Goal: Transaction & Acquisition: Purchase product/service

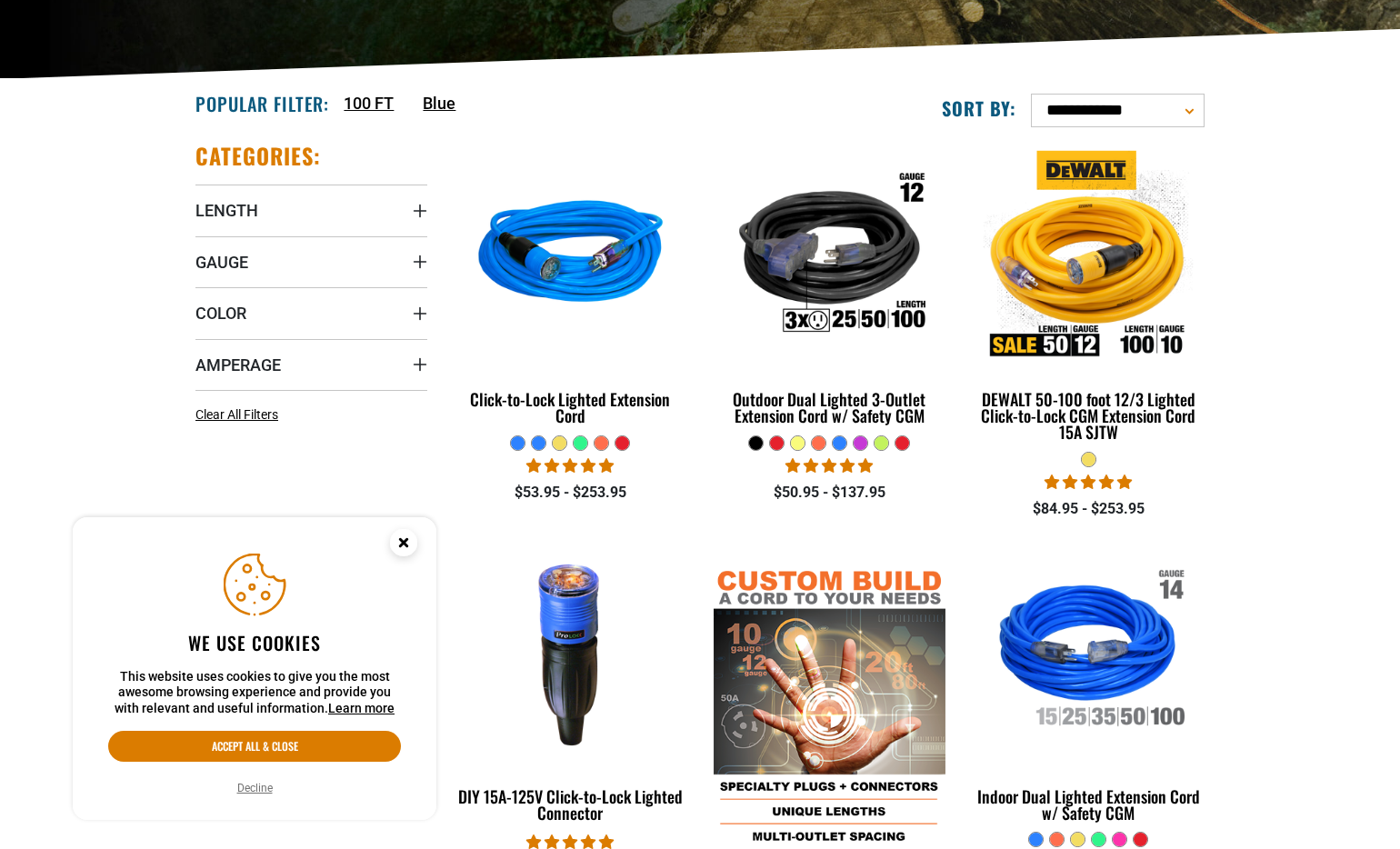
scroll to position [394, 0]
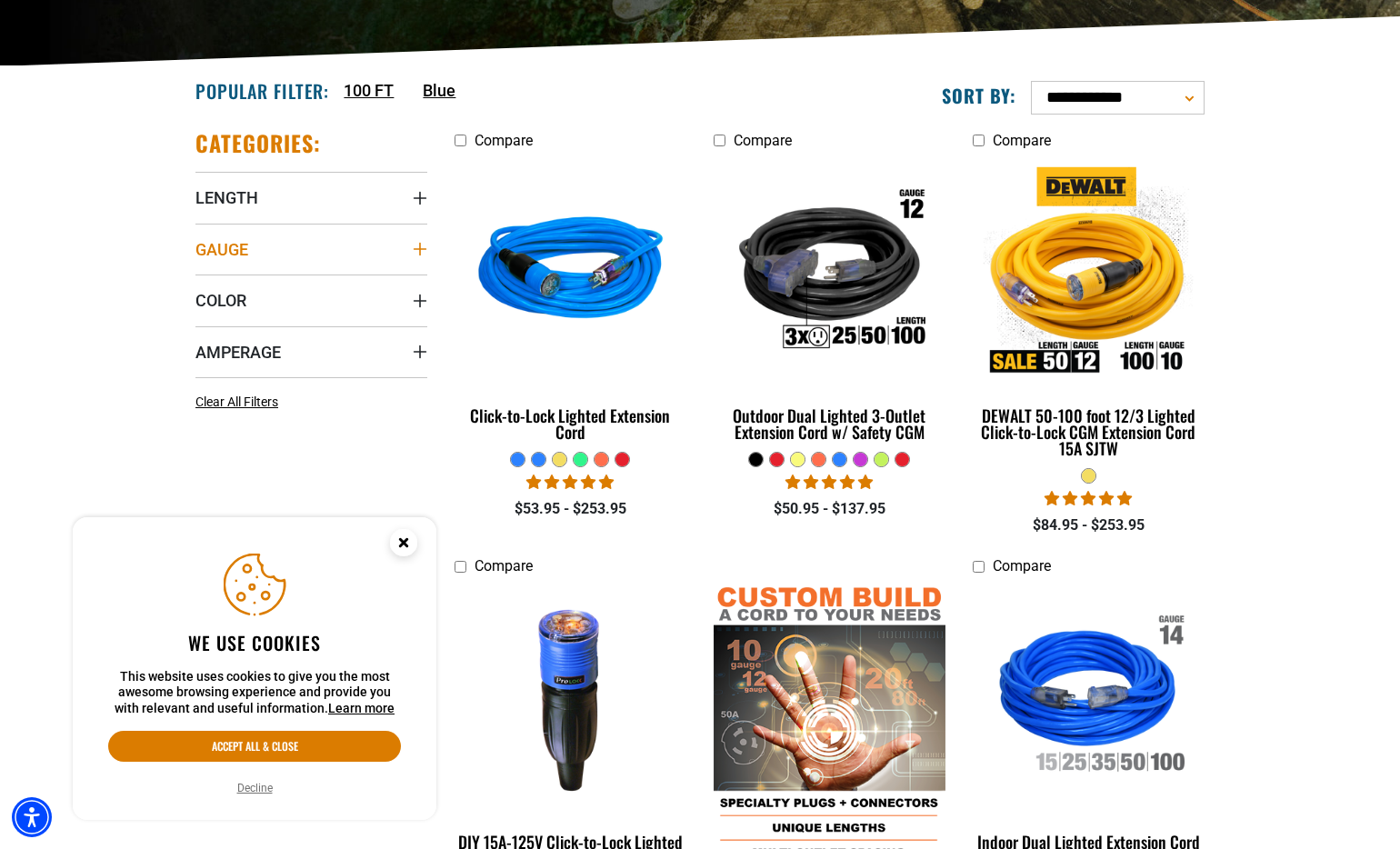
click at [421, 241] on summary "Gauge" at bounding box center [312, 249] width 232 height 51
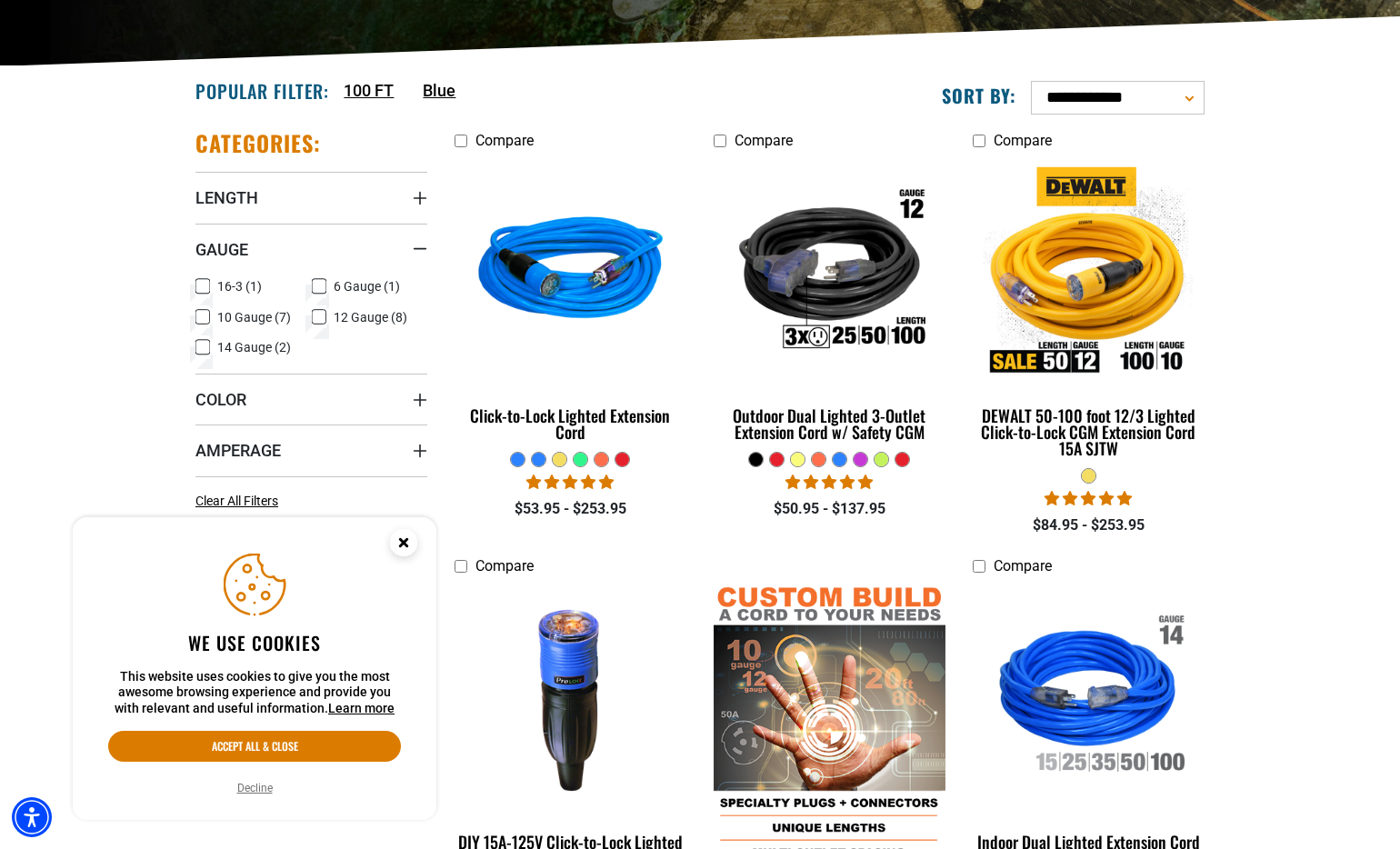
click at [320, 318] on icon at bounding box center [319, 317] width 15 height 24
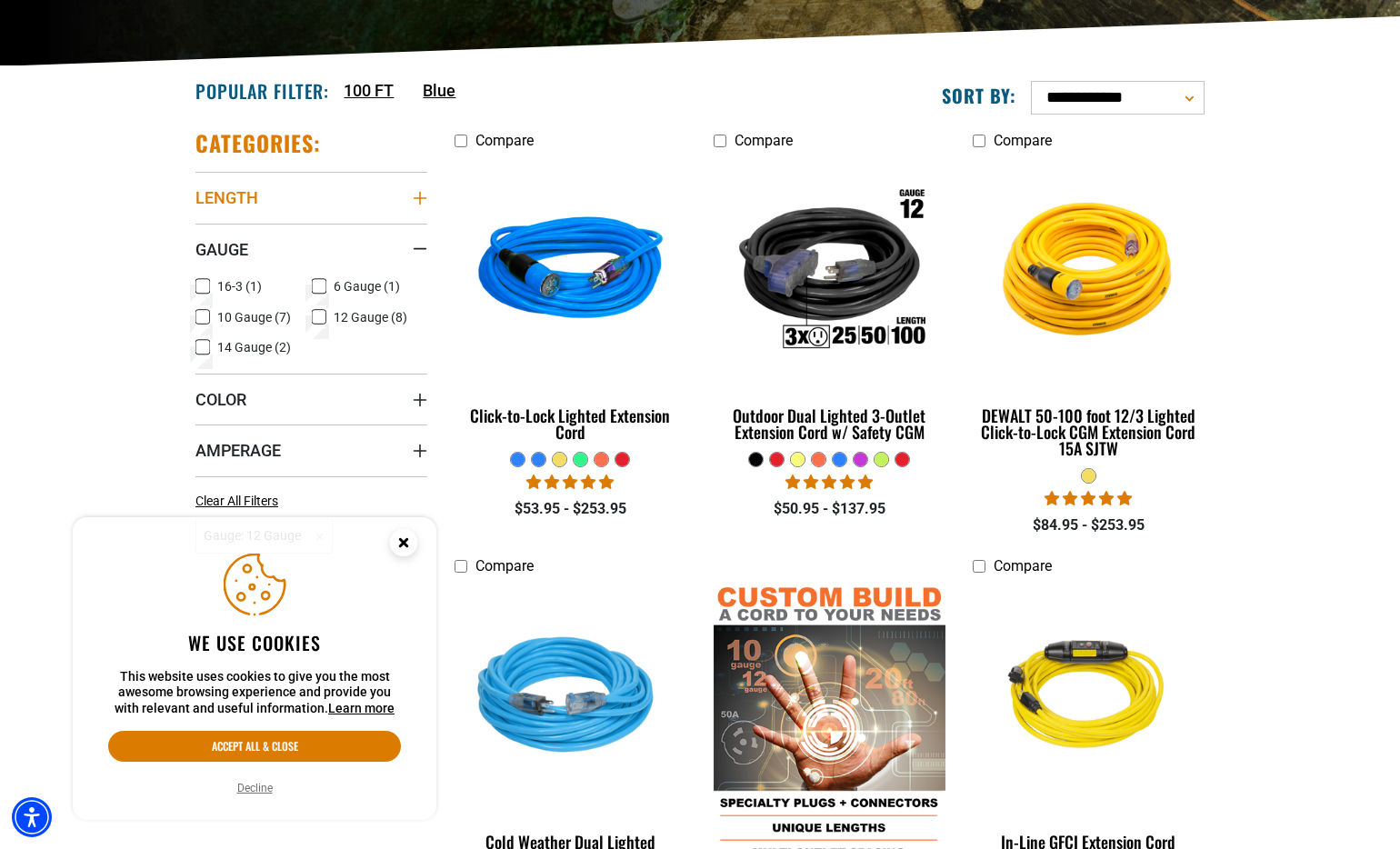
click at [416, 198] on icon "Length" at bounding box center [419, 198] width 13 height 13
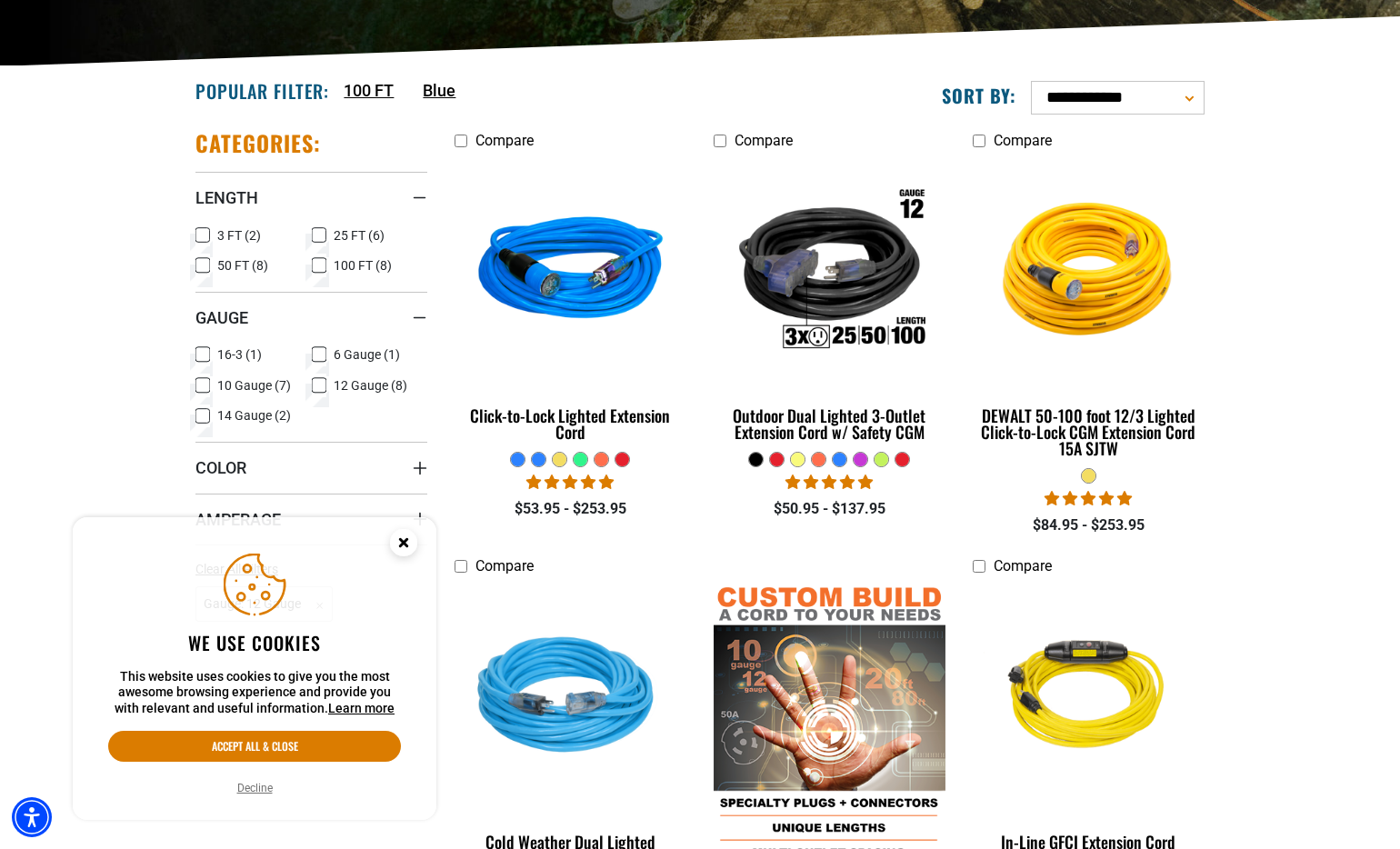
click at [324, 265] on icon at bounding box center [319, 266] width 15 height 24
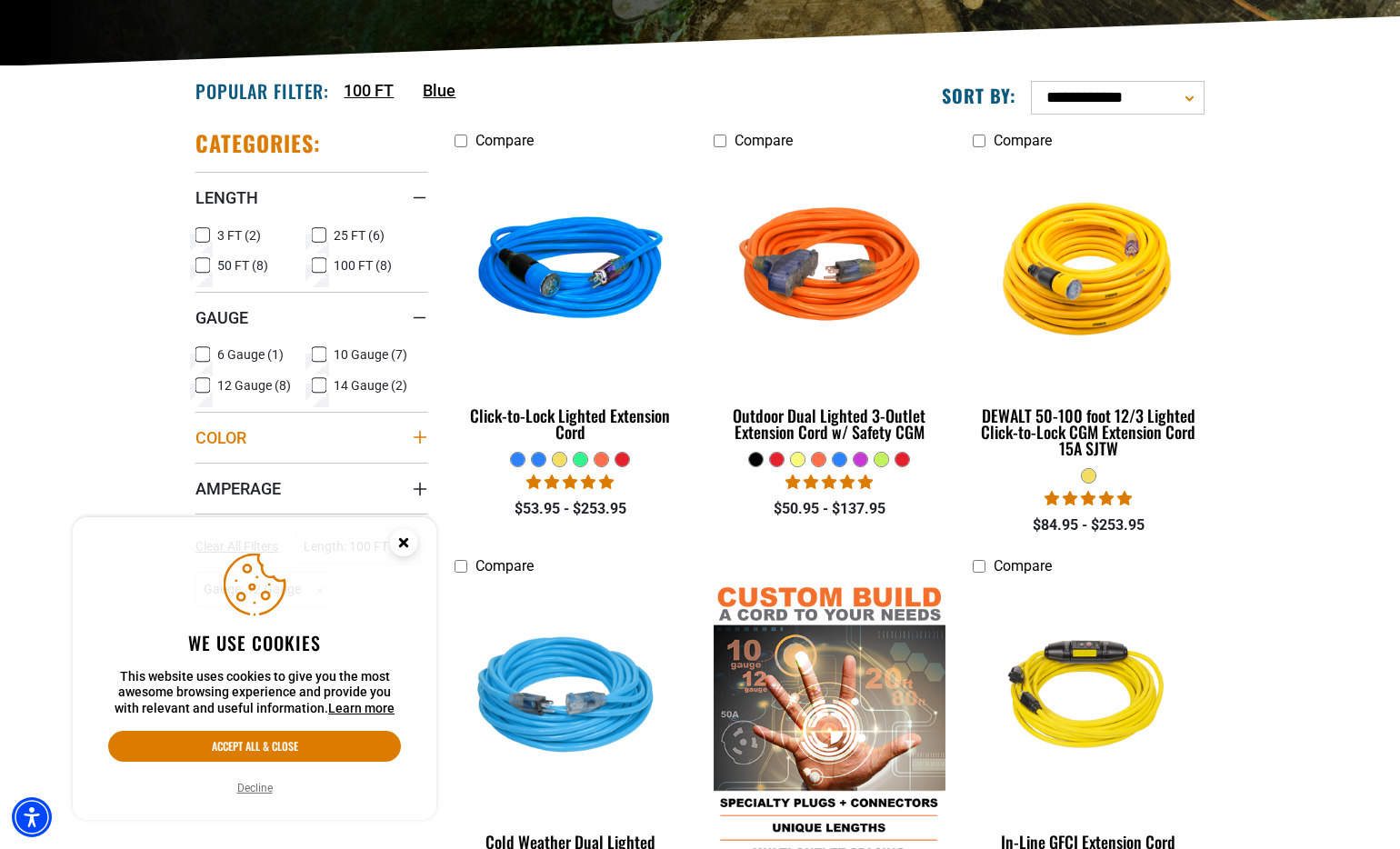
click at [421, 437] on icon "Color" at bounding box center [419, 437] width 13 height 13
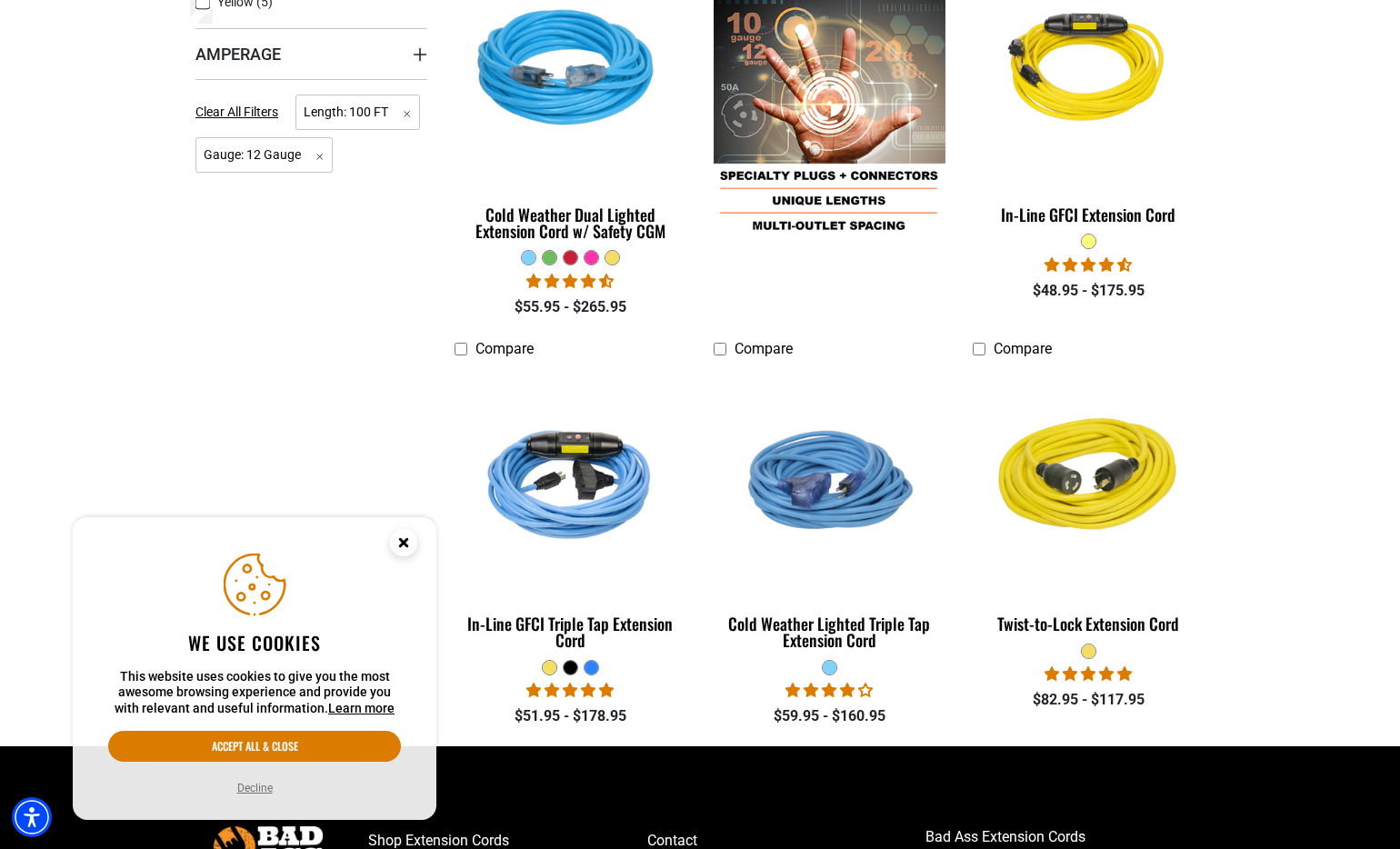
scroll to position [1022, 0]
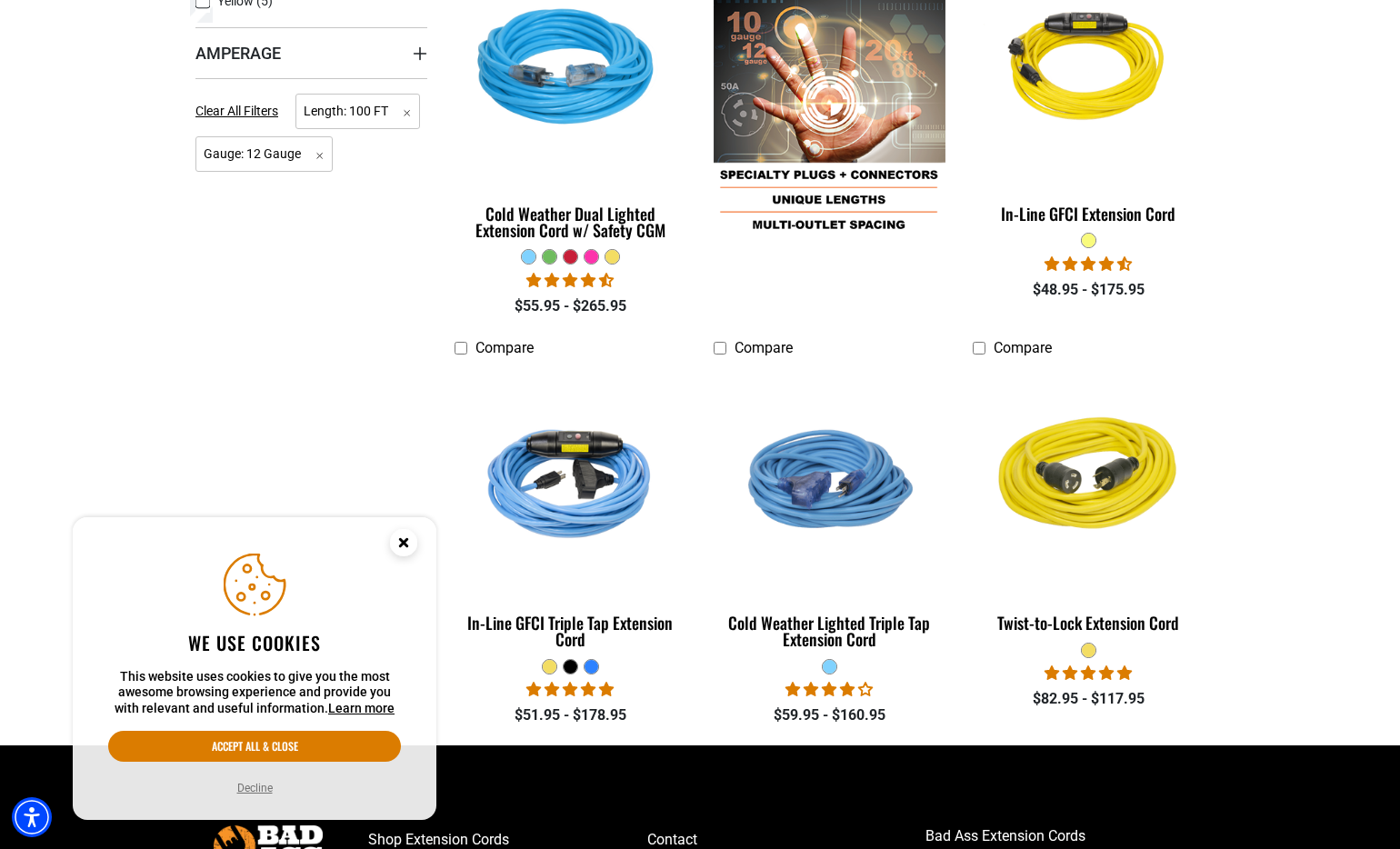
click at [435, 54] on div "Categories: Length Length 3 FT (2) 3 FT (2 products) 25 FT (6) 25 FT (6 product…" at bounding box center [311, 116] width 259 height 1259
click at [420, 54] on icon "Amperage" at bounding box center [419, 52] width 13 height 13
click at [74, 182] on section "**********" at bounding box center [700, 91] width 1400 height 1307
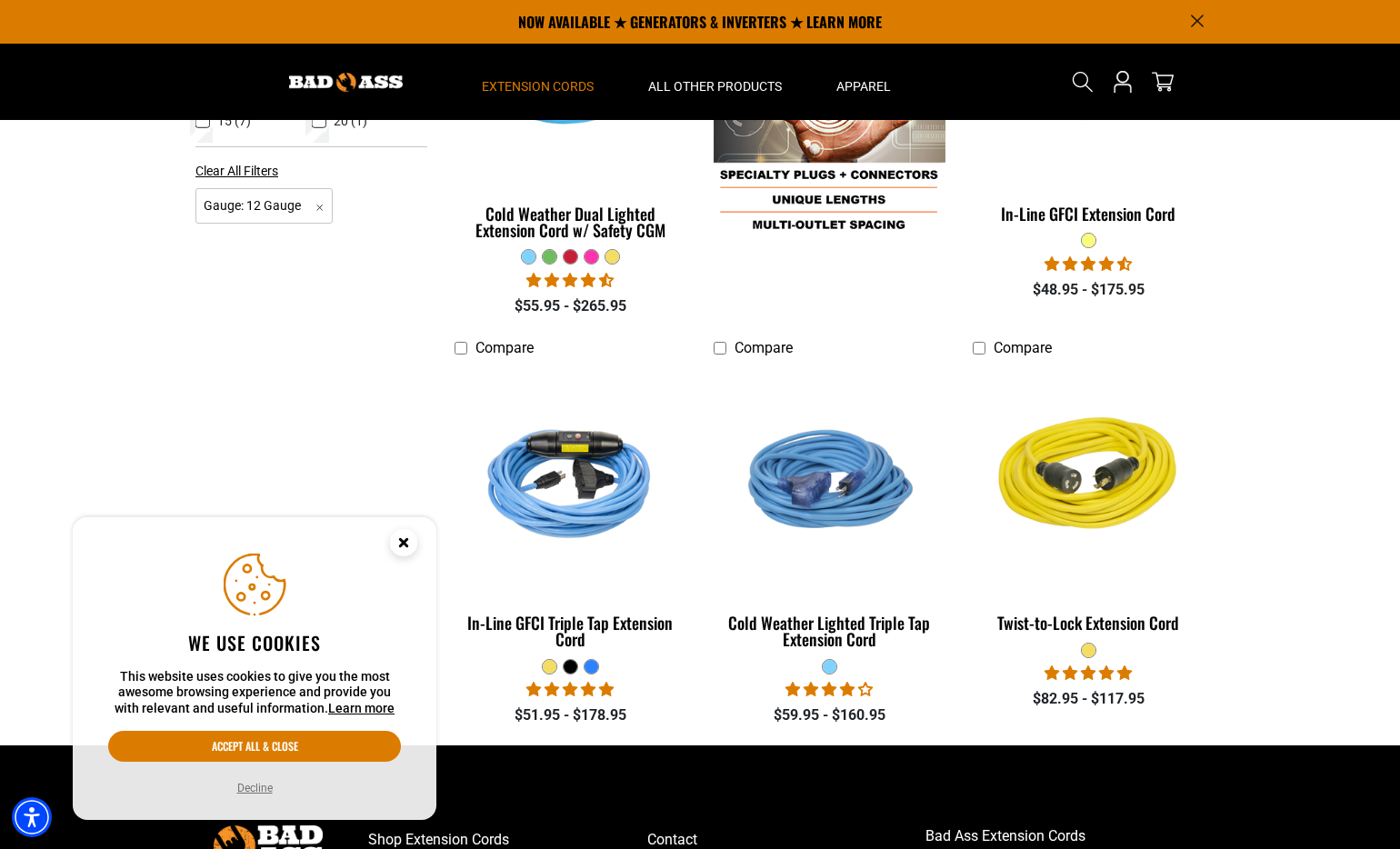
scroll to position [394, 0]
